Goal: Transaction & Acquisition: Purchase product/service

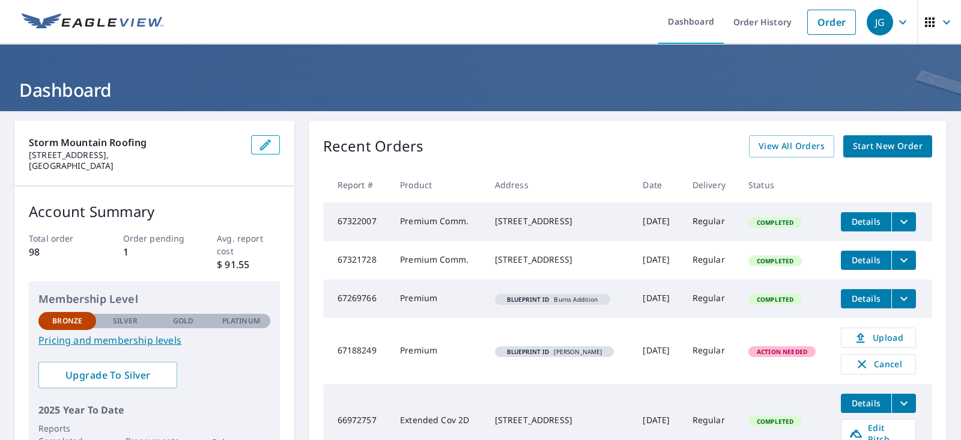
scroll to position [14, 0]
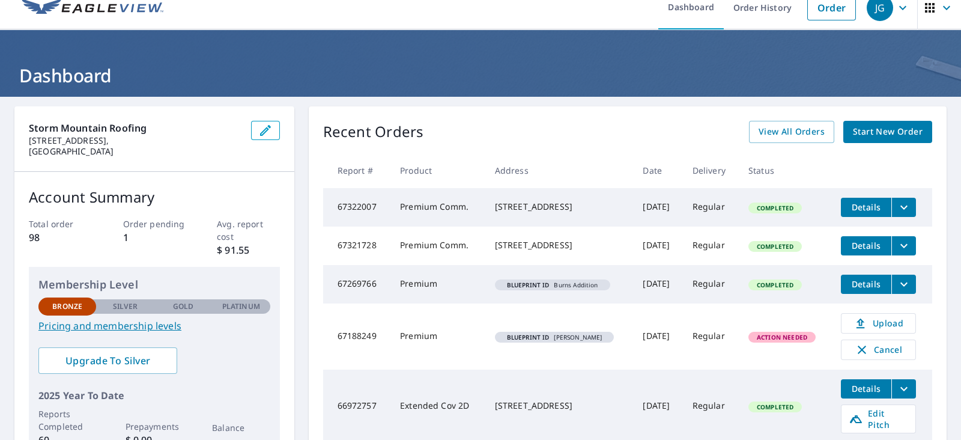
click at [853, 136] on span "Start New Order" at bounding box center [888, 131] width 70 height 15
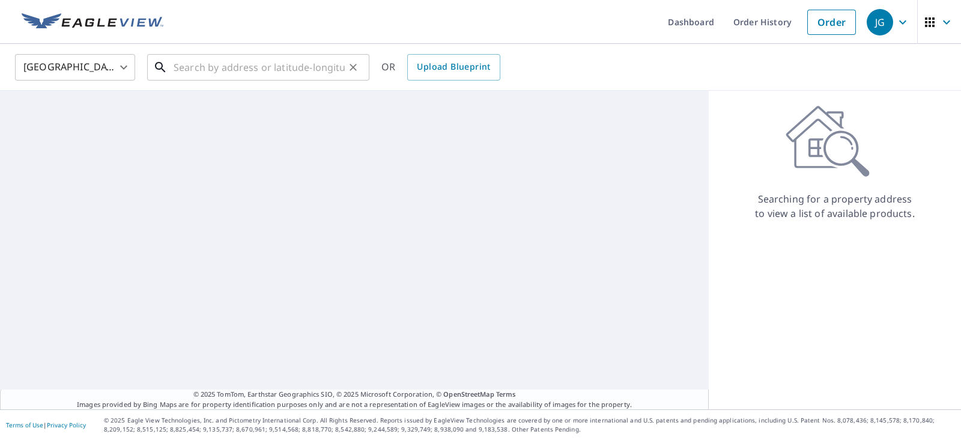
click at [269, 58] on input "text" at bounding box center [259, 67] width 171 height 34
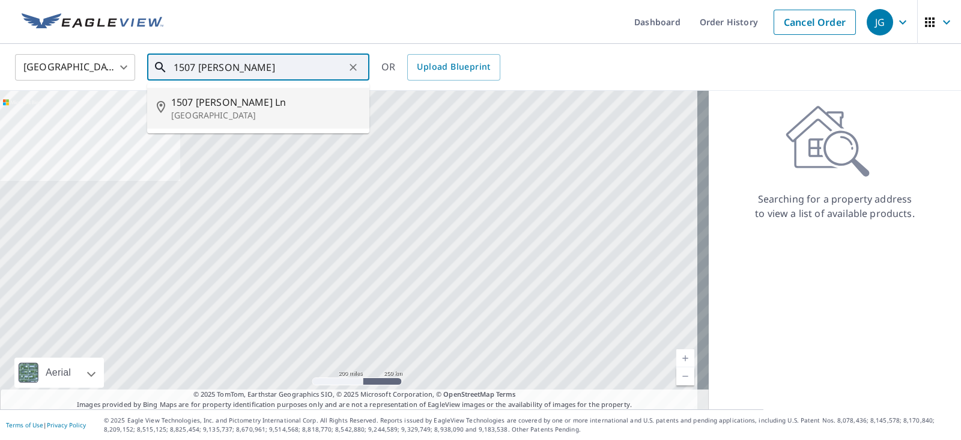
click at [281, 98] on span "1507 [PERSON_NAME] Ln" at bounding box center [265, 102] width 189 height 14
type input "1507 [PERSON_NAME] Ln [GEOGRAPHIC_DATA]"
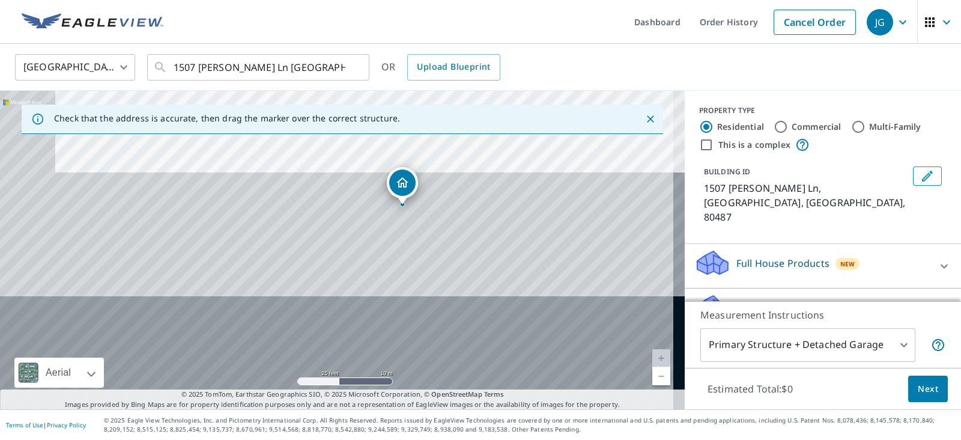
drag, startPoint x: 343, startPoint y: 335, endPoint x: 405, endPoint y: 70, distance: 271.6
click at [405, 70] on div "United States [GEOGRAPHIC_DATA] ​ 1507 [PERSON_NAME] Ln [GEOGRAPHIC_DATA] ​ OR …" at bounding box center [480, 226] width 961 height 365
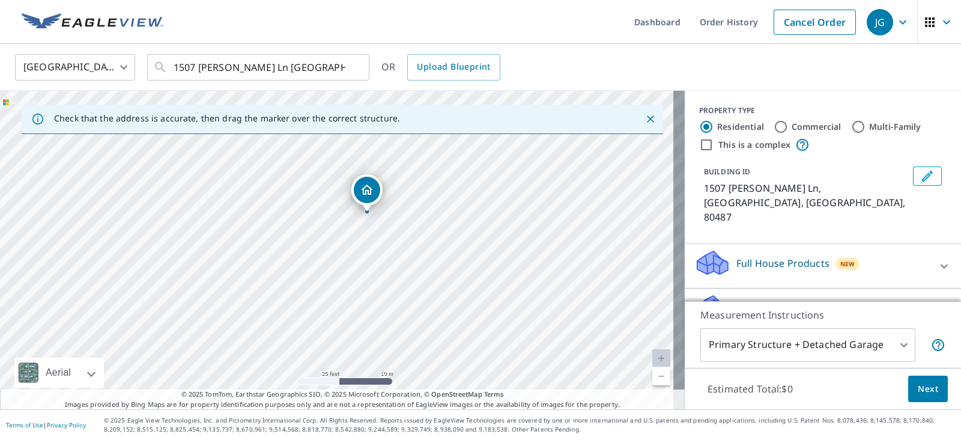
click at [364, 100] on div "1507 [PERSON_NAME] Ln [GEOGRAPHIC_DATA]" at bounding box center [342, 250] width 685 height 318
drag, startPoint x: 441, startPoint y: 281, endPoint x: 417, endPoint y: 290, distance: 25.7
click at [417, 290] on div "1507 [PERSON_NAME] Ln [GEOGRAPHIC_DATA]" at bounding box center [342, 250] width 685 height 318
click at [749, 300] on p "Roof Products" at bounding box center [770, 307] width 67 height 14
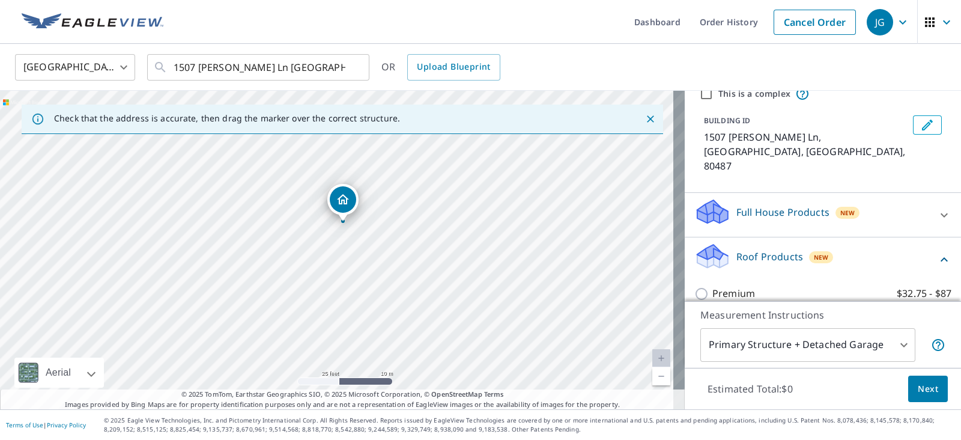
scroll to position [55, 0]
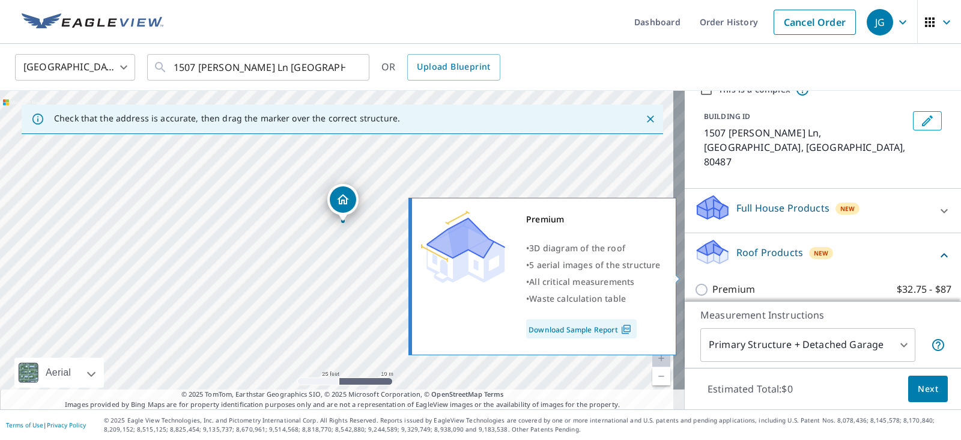
click at [715, 282] on p "Premium" at bounding box center [734, 289] width 43 height 15
click at [713, 282] on input "Premium $32.75 - $87" at bounding box center [704, 289] width 18 height 14
checkbox input "true"
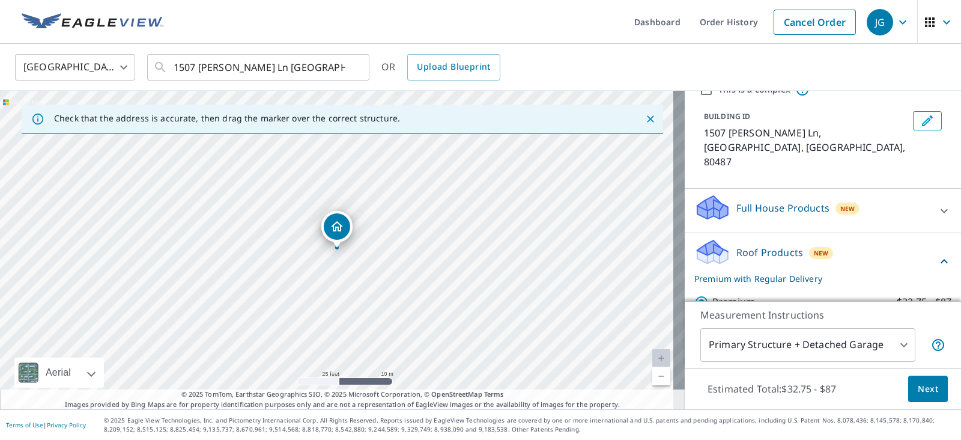
scroll to position [130, 0]
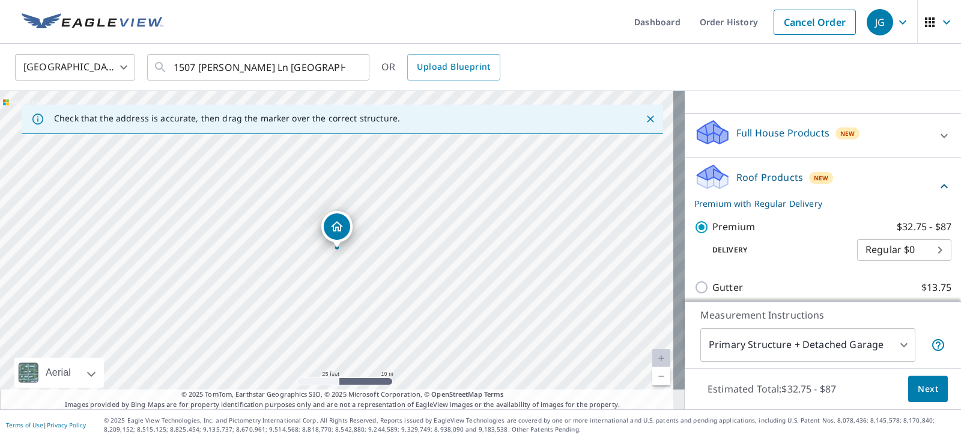
click at [918, 391] on span "Next" at bounding box center [928, 389] width 20 height 15
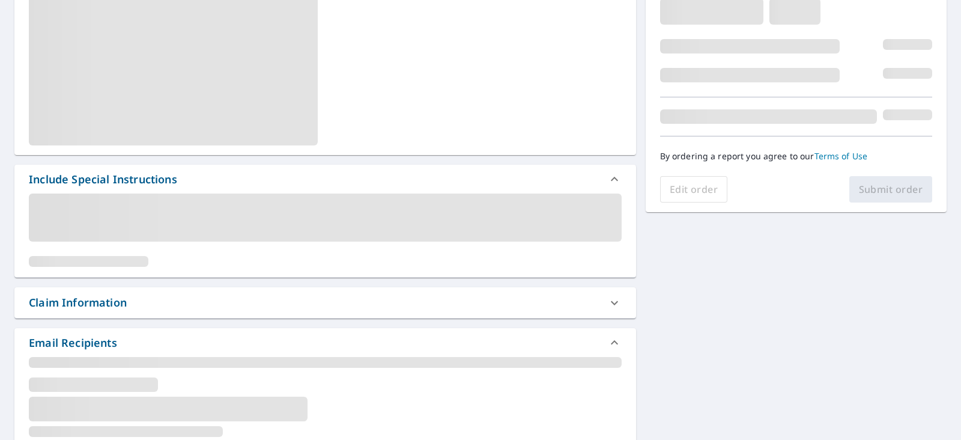
scroll to position [300, 0]
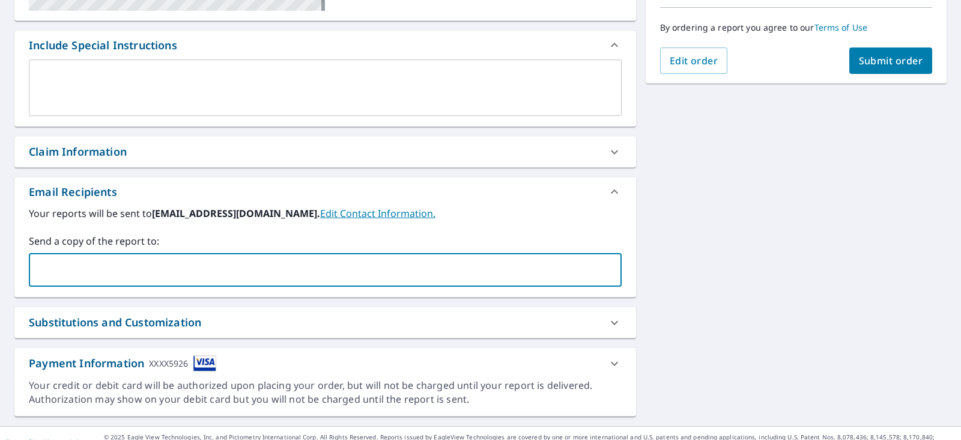
click at [141, 268] on input "text" at bounding box center [316, 269] width 564 height 23
type input "[PERSON_NAME][EMAIL_ADDRESS][DOMAIN_NAME]"
click at [558, 323] on div "Substitutions and Customization" at bounding box center [314, 322] width 571 height 16
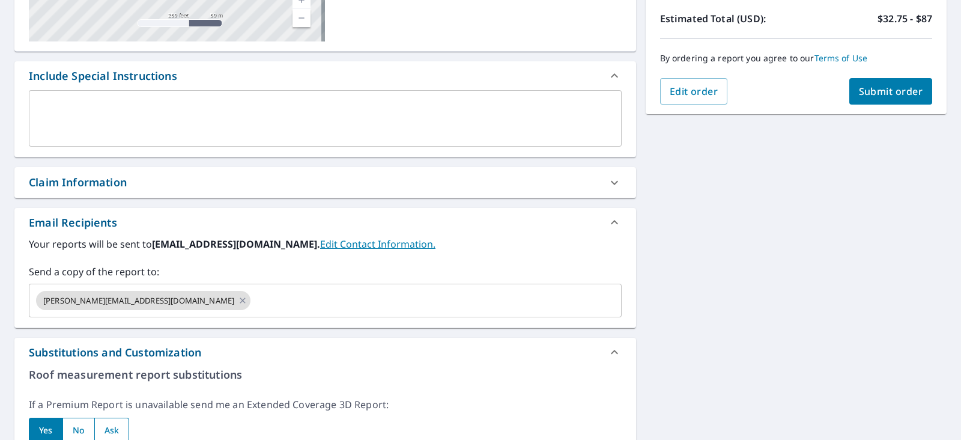
scroll to position [225, 0]
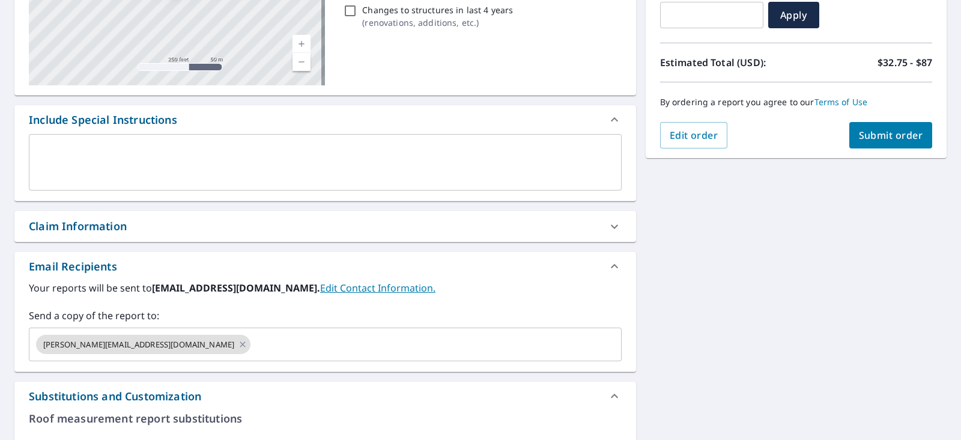
click at [885, 129] on span "Submit order" at bounding box center [891, 135] width 64 height 13
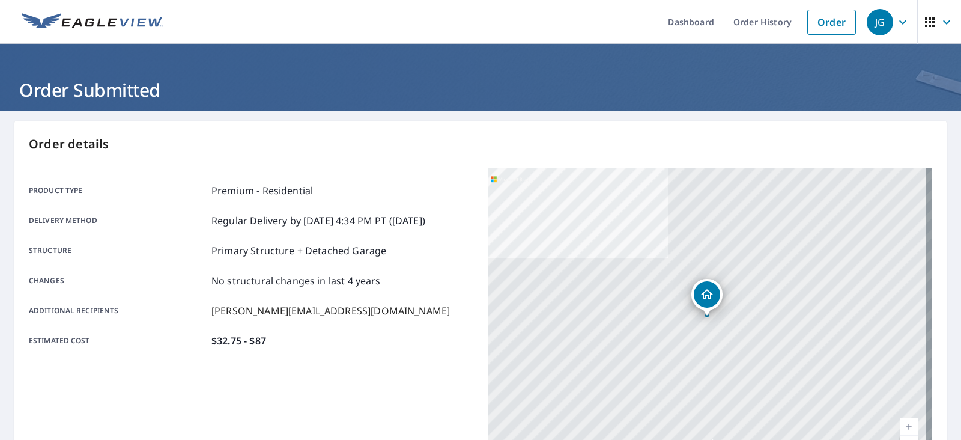
click at [124, 28] on img at bounding box center [93, 22] width 142 height 18
